Goal: Communication & Community: Share content

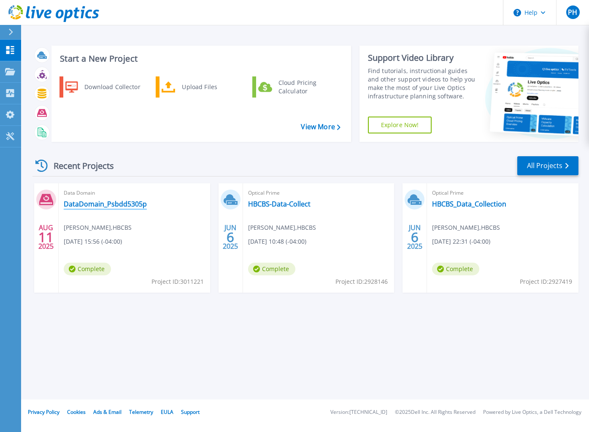
click at [111, 204] on link "DataDomain_Psbdd5305p" at bounding box center [105, 204] width 83 height 8
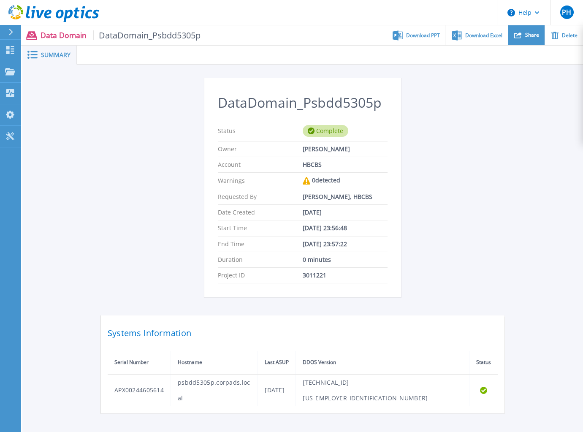
click at [529, 35] on span "Share" at bounding box center [532, 35] width 14 height 5
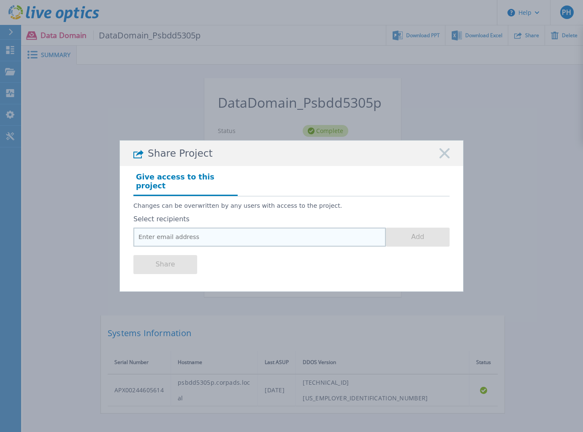
click at [265, 235] on input "email" at bounding box center [259, 237] width 252 height 19
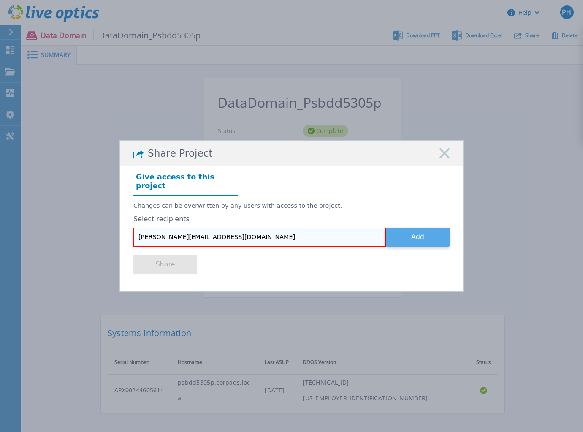
type input "[PERSON_NAME][EMAIL_ADDRESS][DOMAIN_NAME]"
click at [424, 236] on button "Add" at bounding box center [418, 237] width 64 height 19
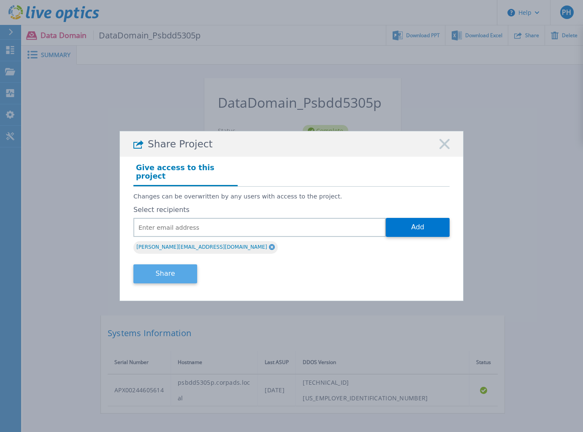
click at [183, 268] on button "Share" at bounding box center [165, 273] width 64 height 19
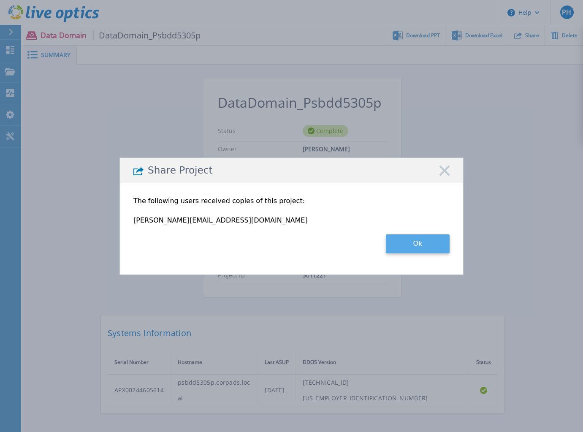
click at [428, 244] on button "Ok" at bounding box center [418, 243] width 64 height 19
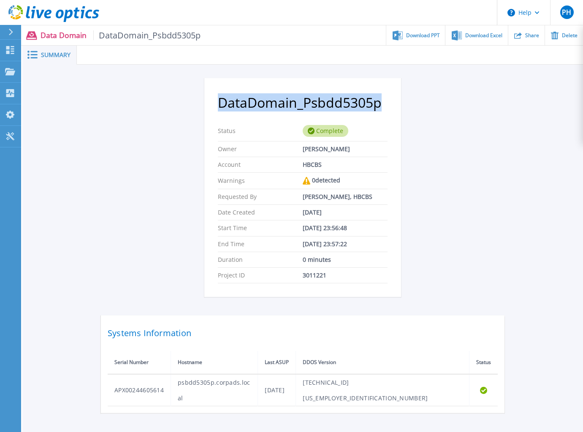
drag, startPoint x: 382, startPoint y: 103, endPoint x: 221, endPoint y: 104, distance: 161.3
click at [221, 104] on h2 "DataDomain_Psbdd5305p" at bounding box center [303, 103] width 170 height 16
copy h2 "DataDomain_Psbdd5305p"
click at [9, 54] on icon at bounding box center [10, 50] width 8 height 8
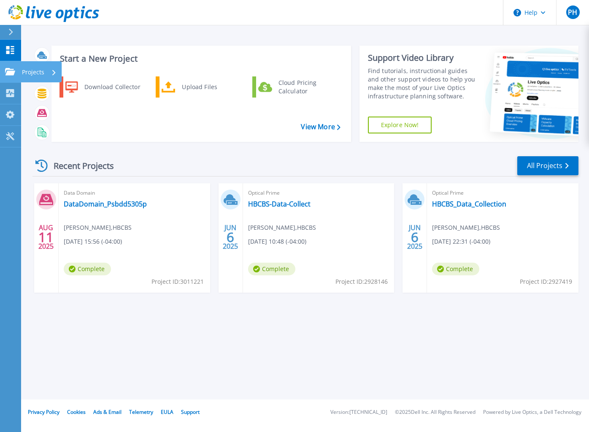
click at [12, 75] on icon at bounding box center [10, 71] width 10 height 7
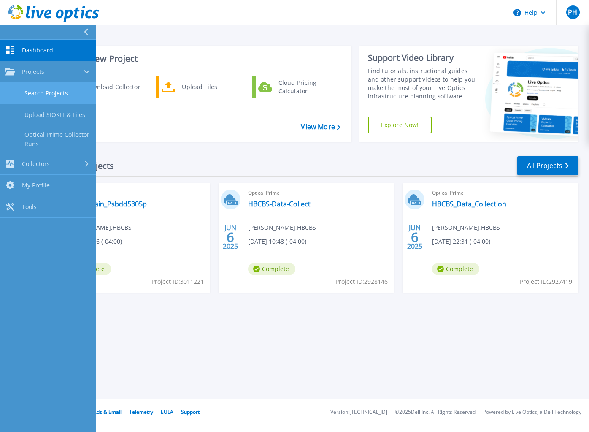
click at [72, 92] on link "Search Projects" at bounding box center [48, 94] width 96 height 22
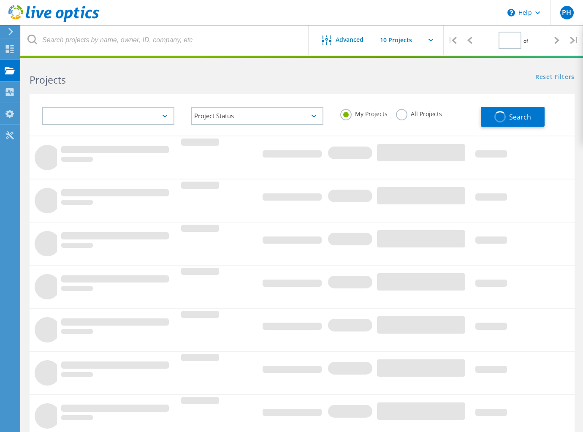
type input "1"
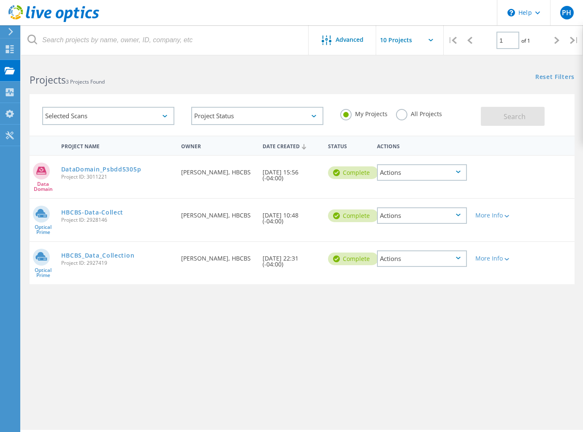
click at [400, 117] on label "All Projects" at bounding box center [419, 113] width 46 height 8
click at [0, 0] on input "All Projects" at bounding box center [0, 0] width 0 height 0
click at [517, 120] on span "Search" at bounding box center [515, 116] width 22 height 9
click at [573, 152] on div "Project Name Owner Date Created Status Actions" at bounding box center [302, 145] width 545 height 19
click at [44, 71] on div "Projects" at bounding box center [40, 71] width 32 height 6
